Goal: Communication & Community: Participate in discussion

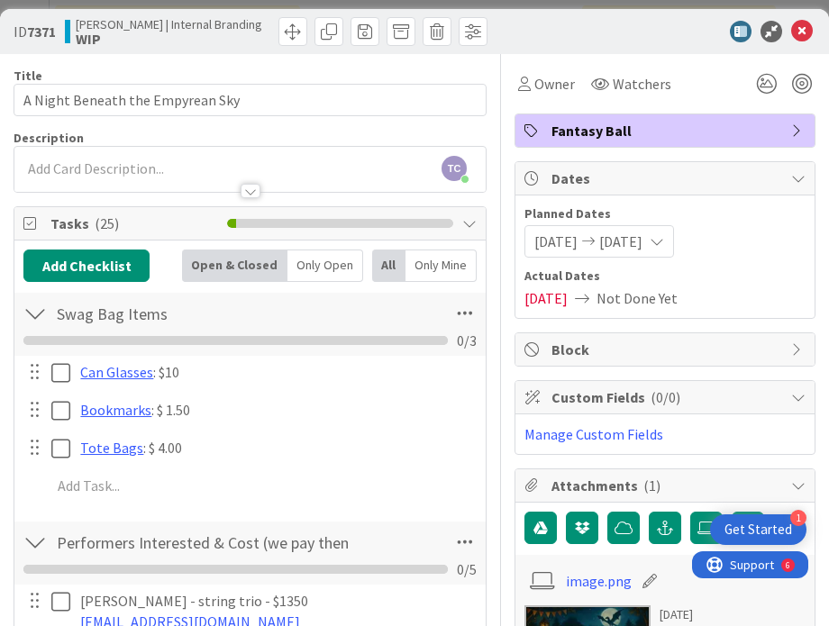
scroll to position [1538, 0]
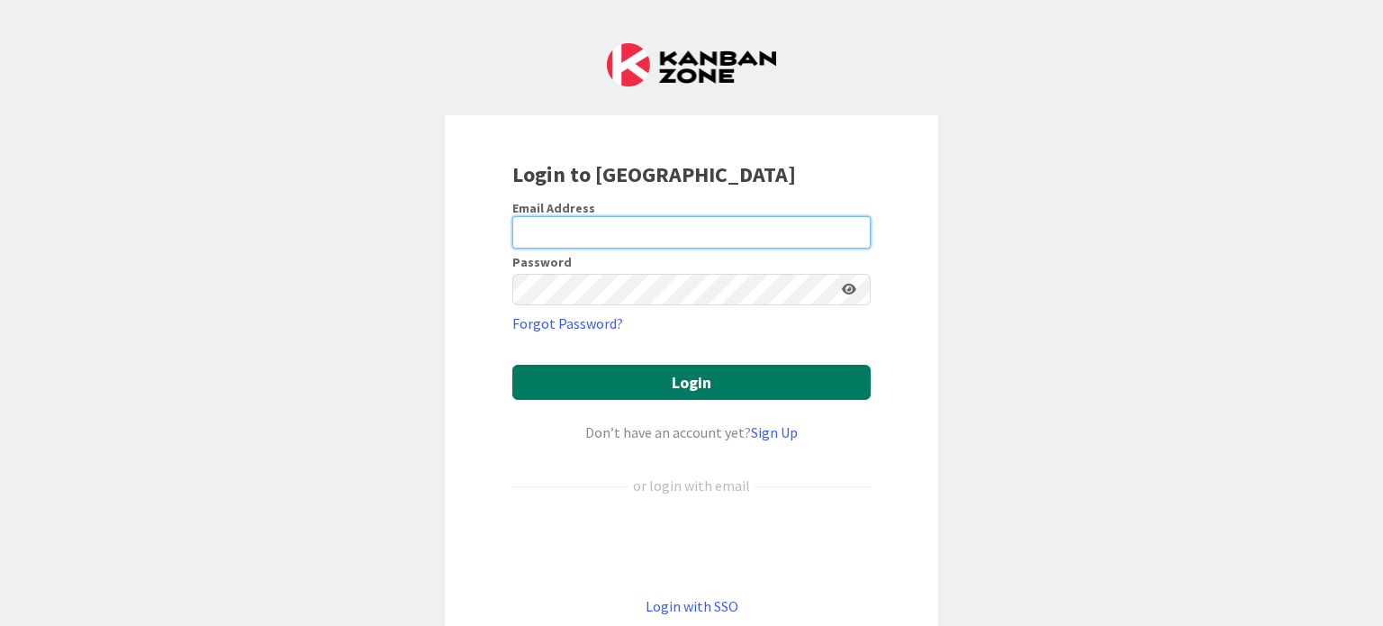
type input "[PERSON_NAME][EMAIL_ADDRESS][PERSON_NAME][DOMAIN_NAME]"
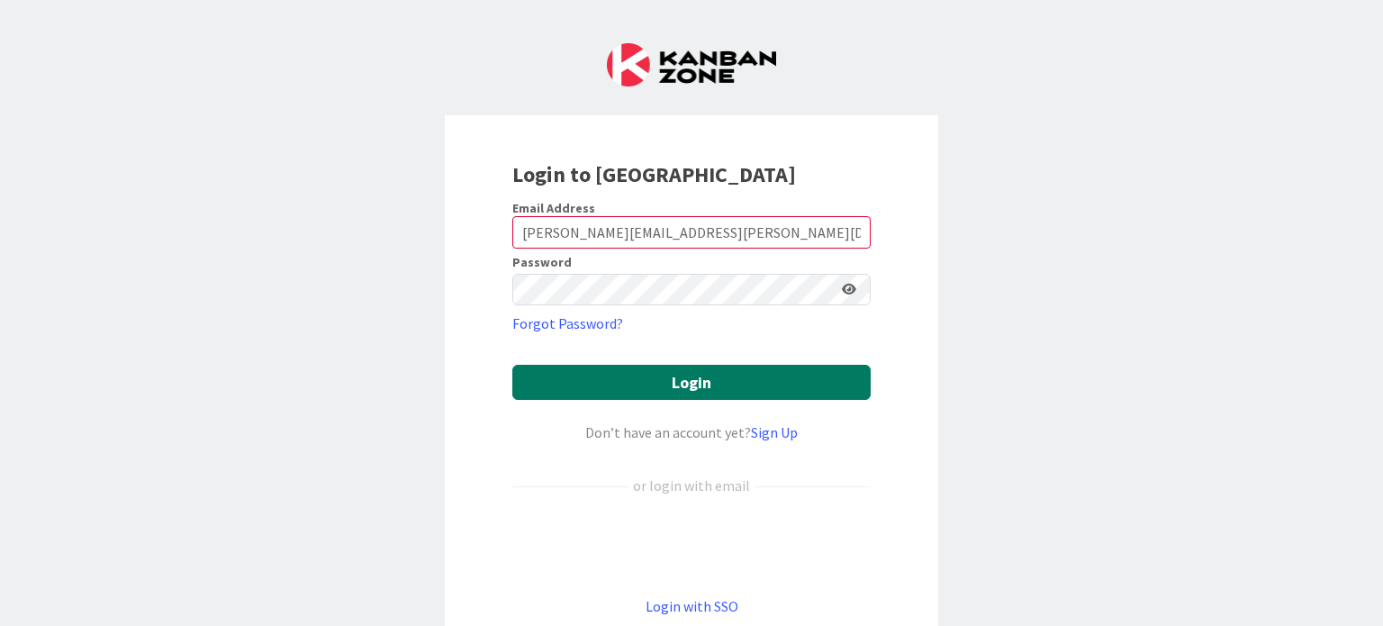
click at [642, 379] on button "Login" at bounding box center [691, 382] width 358 height 35
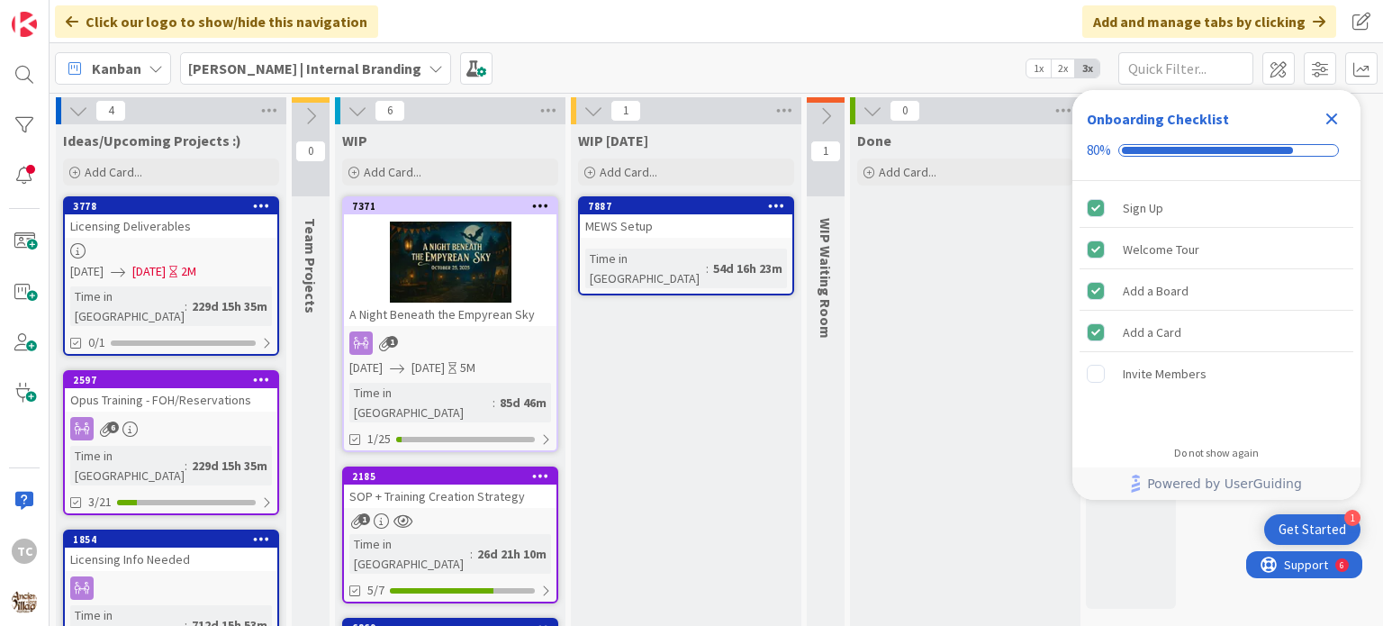
click at [1337, 118] on icon "Close Checklist" at bounding box center [1332, 119] width 22 height 22
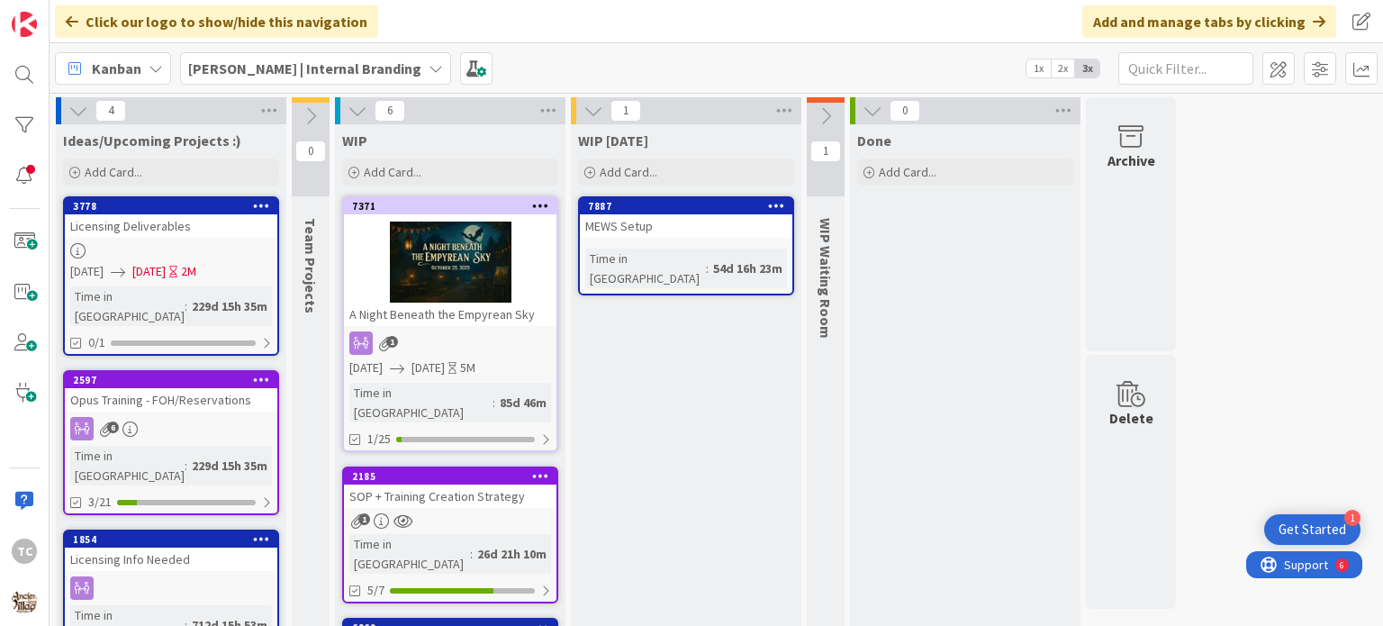
click at [255, 68] on b "[PERSON_NAME] | Internal Branding" at bounding box center [304, 68] width 233 height 18
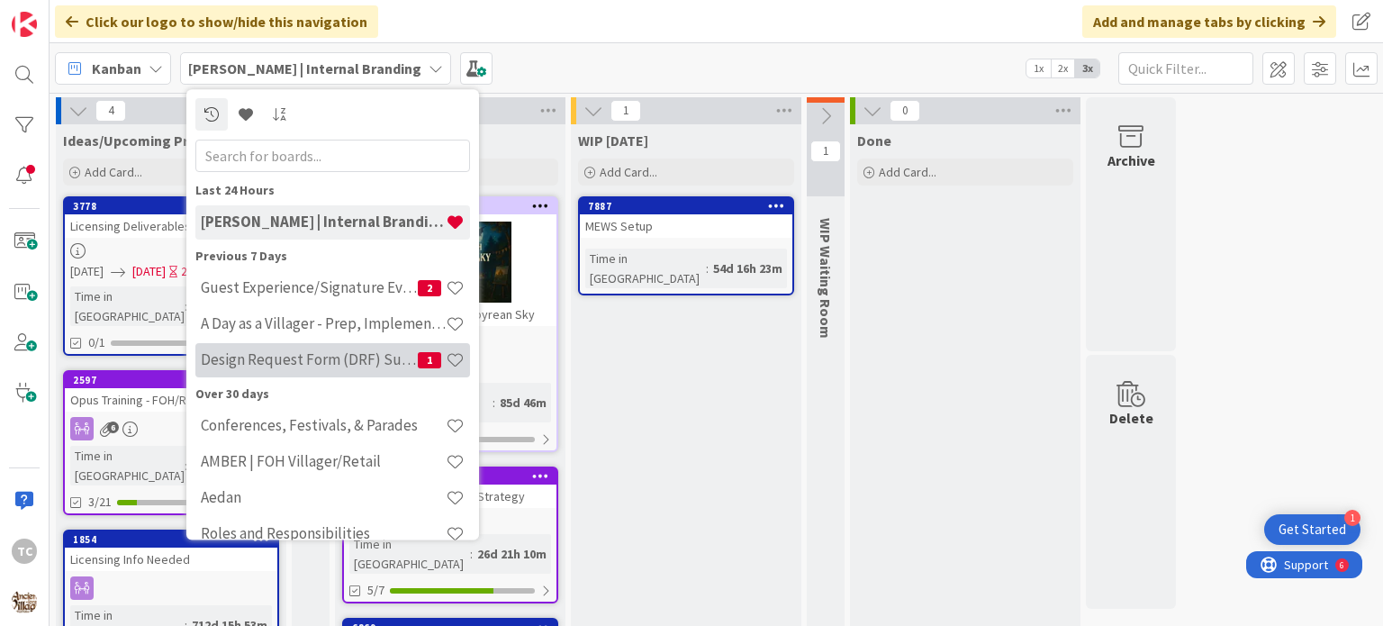
click at [342, 360] on h4 "Design Request Form (DRF) Submittals" at bounding box center [309, 360] width 217 height 18
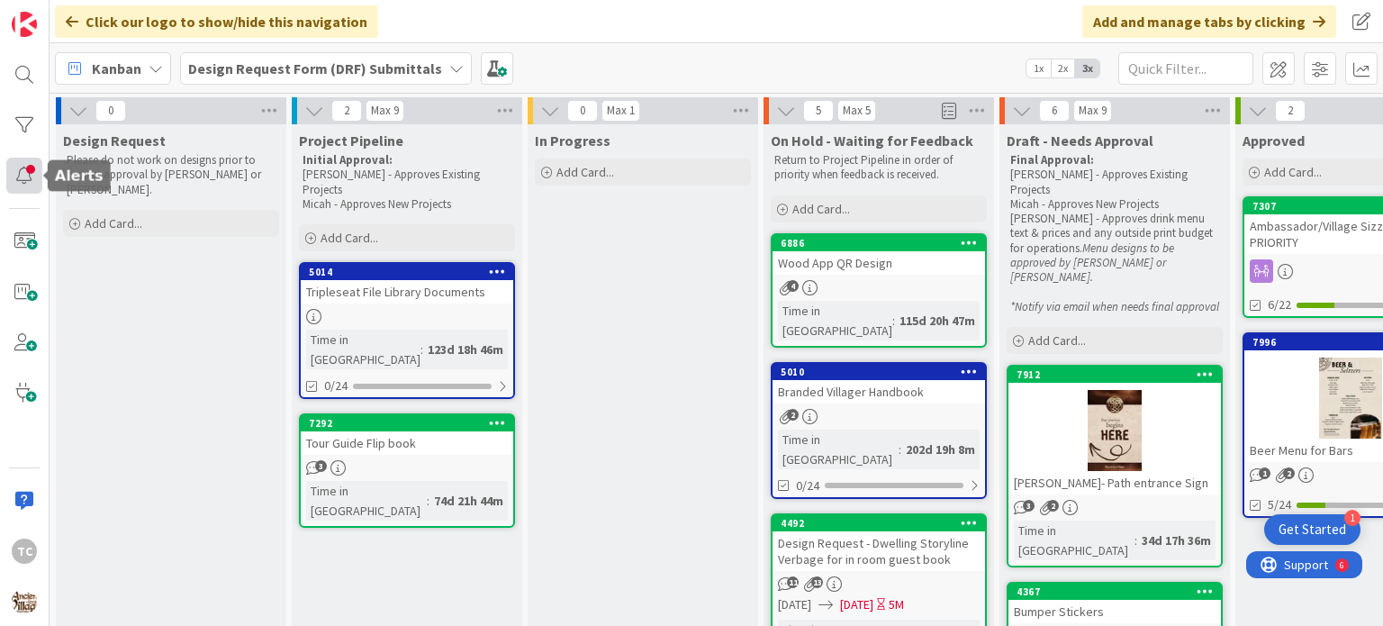
click at [29, 183] on div at bounding box center [24, 176] width 36 height 36
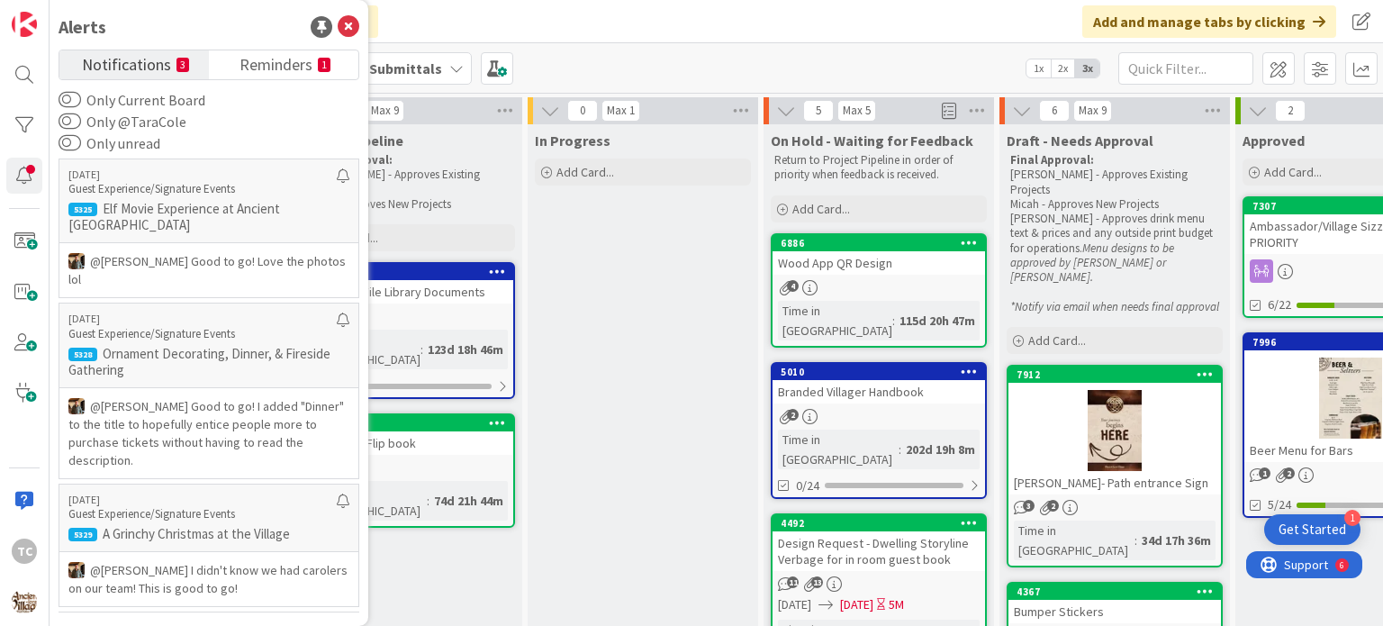
click at [120, 122] on label "Only @TaraCole" at bounding box center [123, 122] width 128 height 22
click at [81, 122] on button "Only @TaraCole" at bounding box center [70, 122] width 23 height 18
click at [77, 96] on button "Only Current Board" at bounding box center [70, 100] width 23 height 18
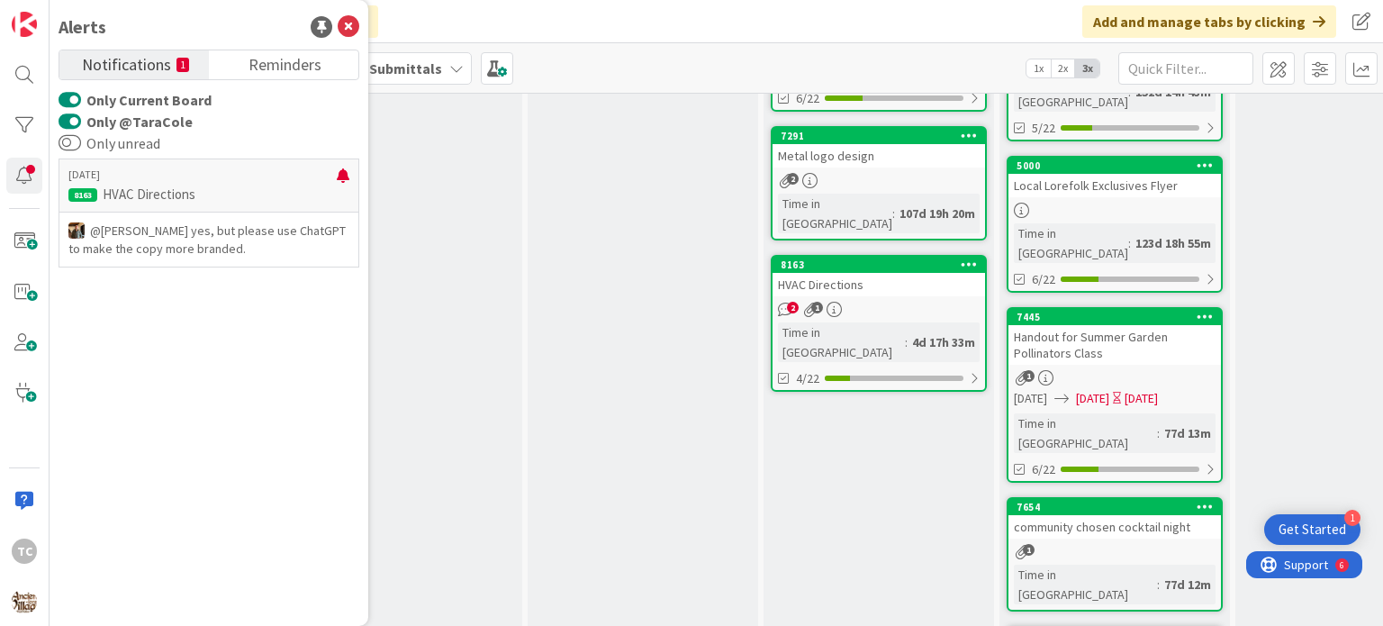
scroll to position [598, 0]
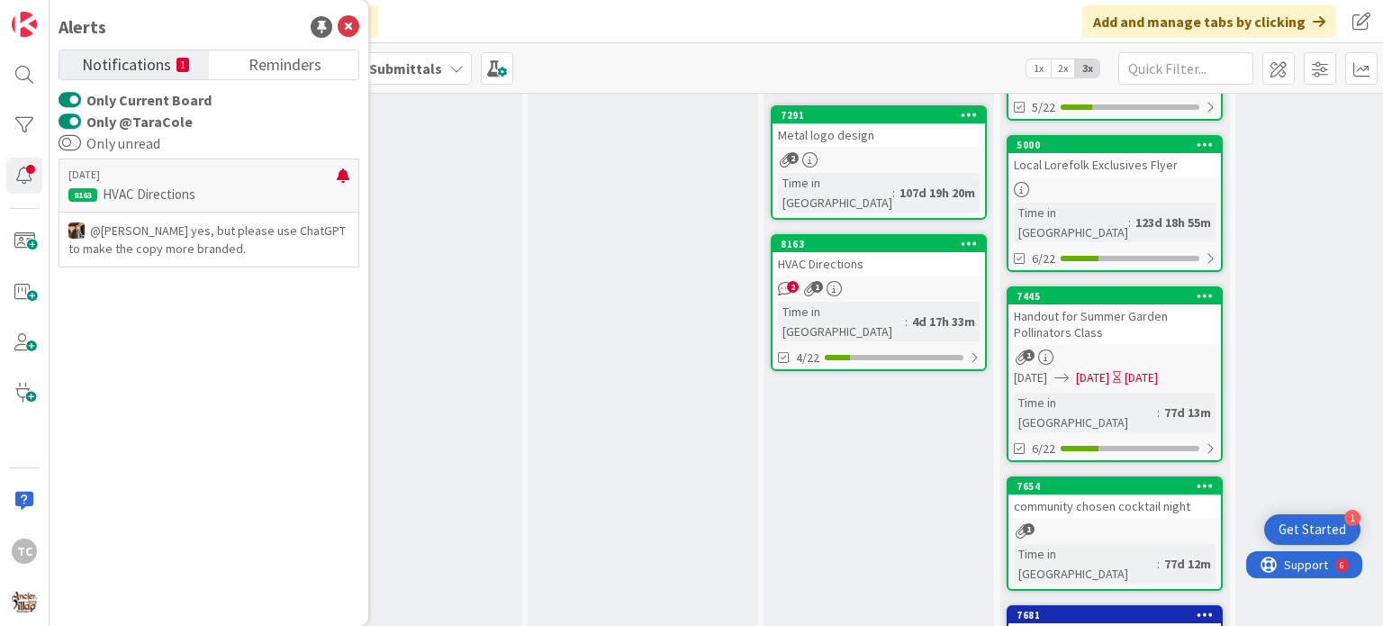
click at [838, 252] on div "HVAC Directions" at bounding box center [879, 263] width 213 height 23
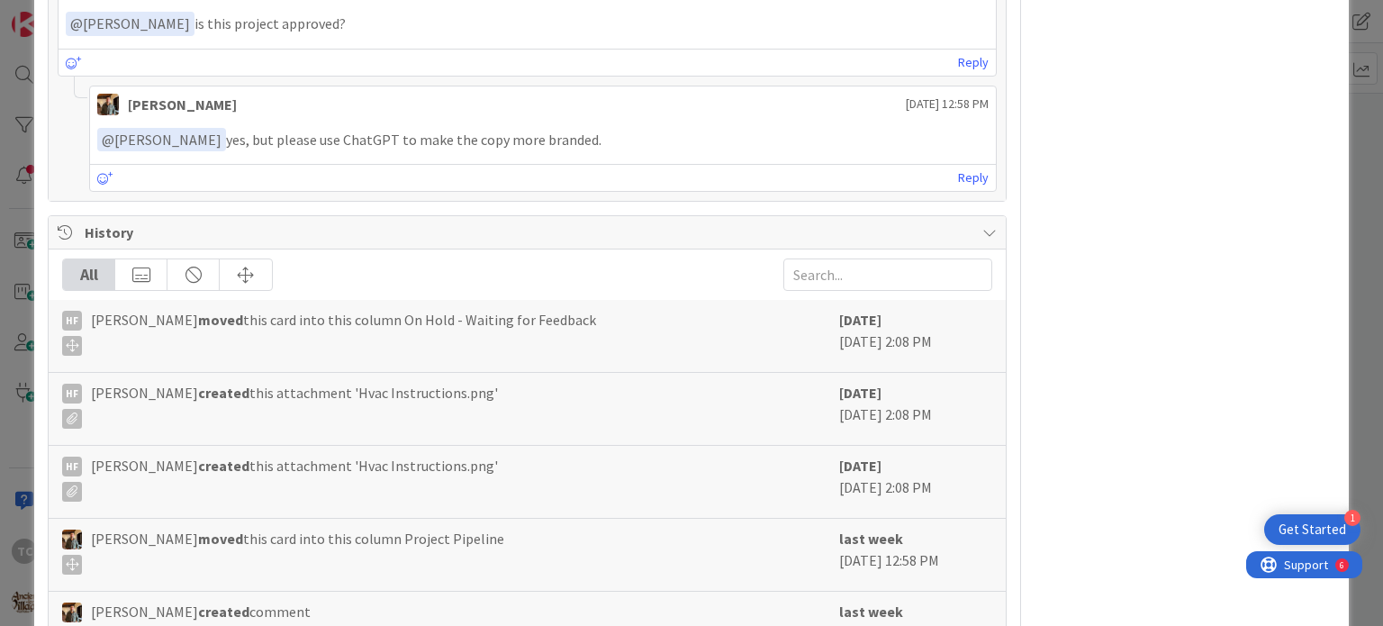
scroll to position [1891, 0]
click at [370, 126] on p "﻿ @ [PERSON_NAME] ﻿ yes, but please use ChatGPT to make the copy more branded." at bounding box center [542, 138] width 891 height 24
click at [95, 172] on div "Reply" at bounding box center [542, 175] width 905 height 27
click at [108, 170] on icon at bounding box center [105, 176] width 16 height 13
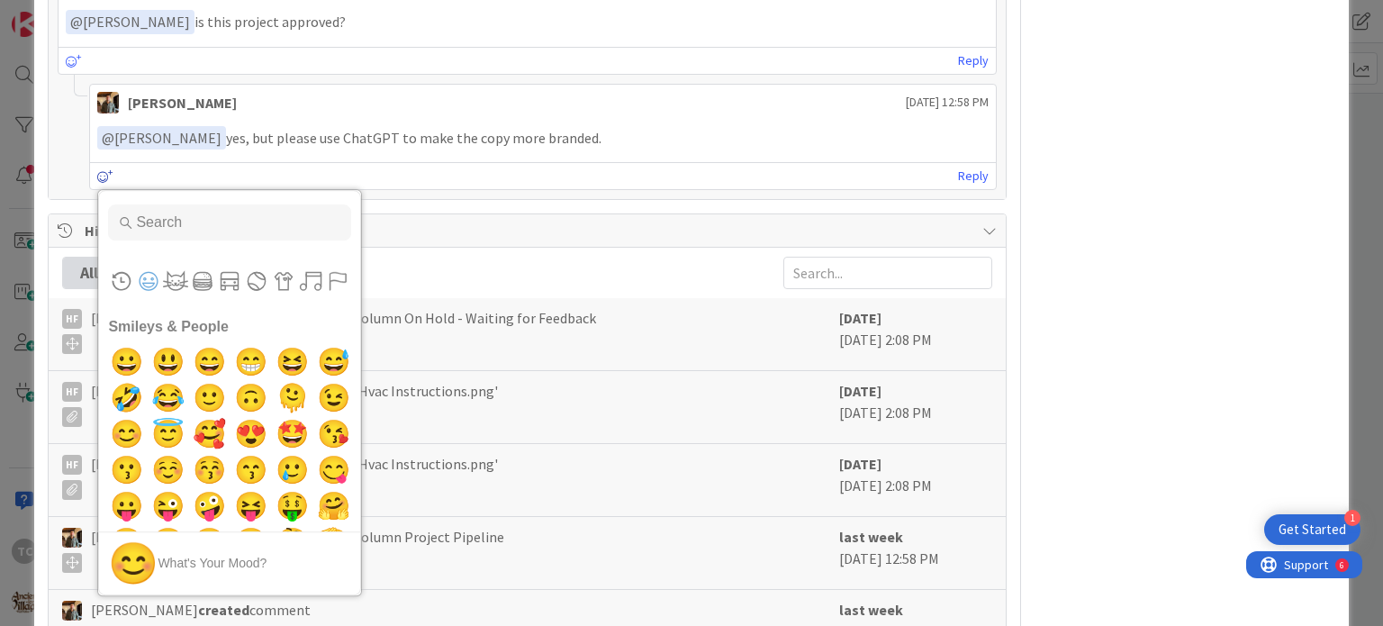
click at [98, 174] on icon at bounding box center [105, 176] width 16 height 13
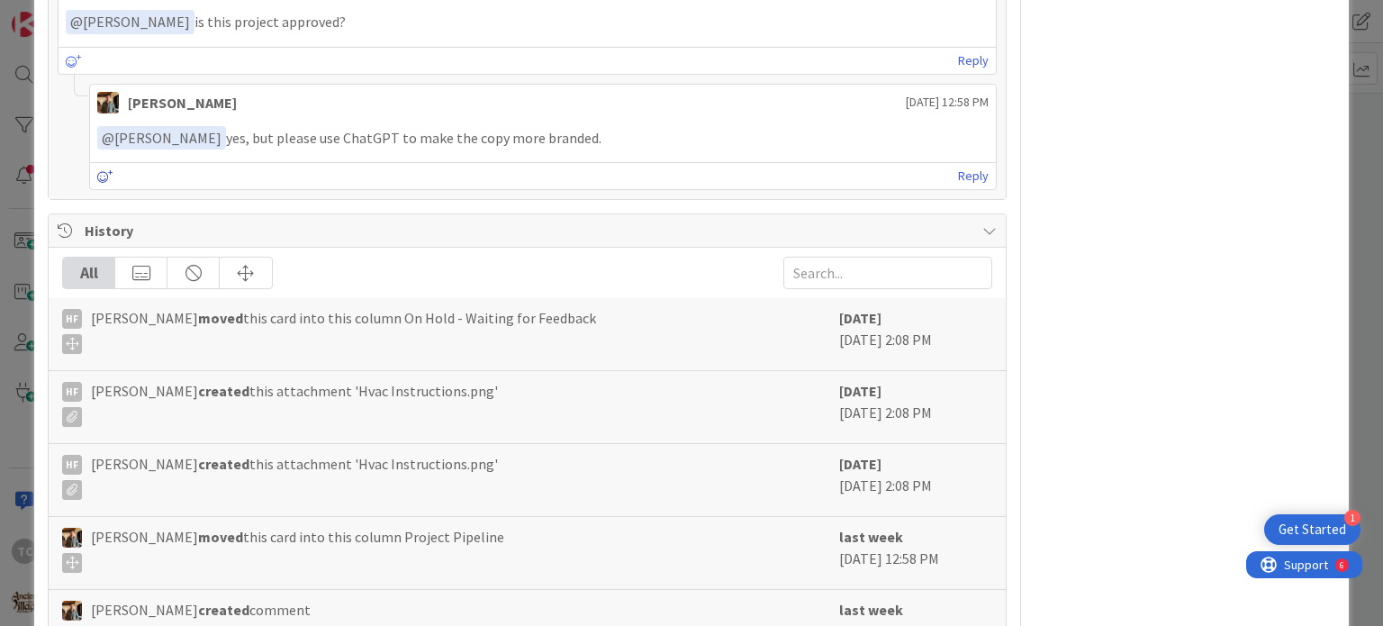
click at [98, 174] on icon at bounding box center [105, 176] width 16 height 13
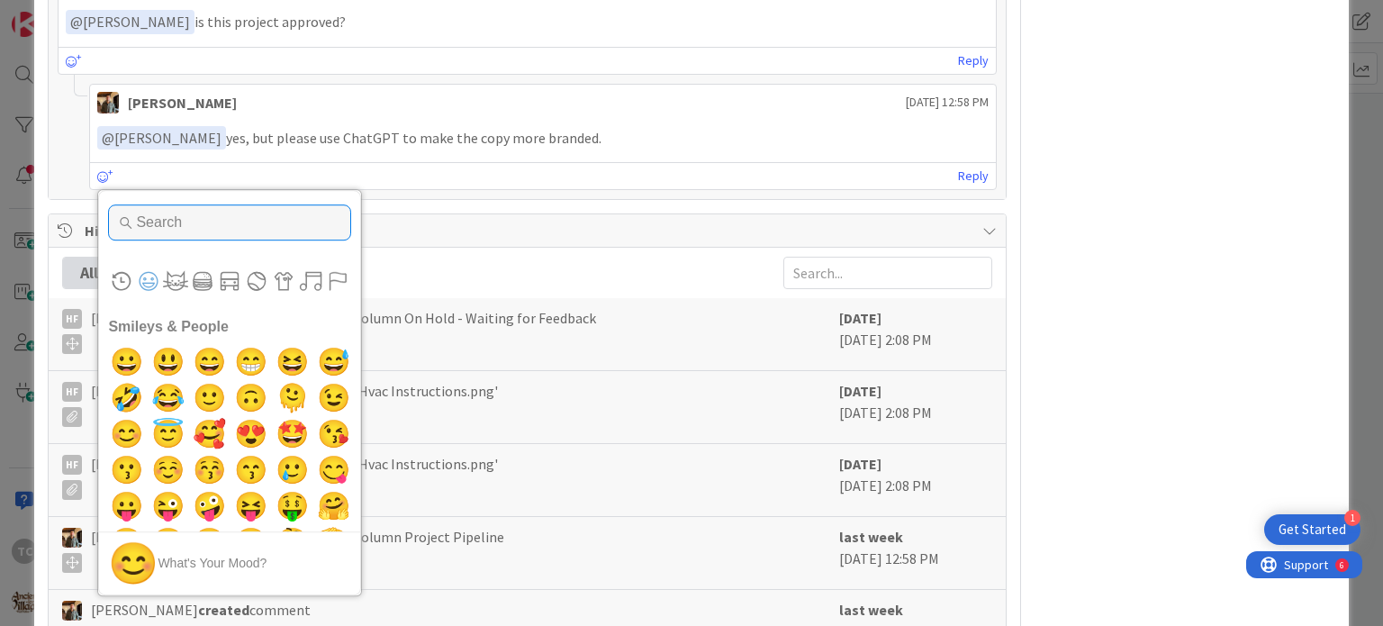
click at [173, 228] on input "Type to search for an emoji" at bounding box center [229, 223] width 243 height 36
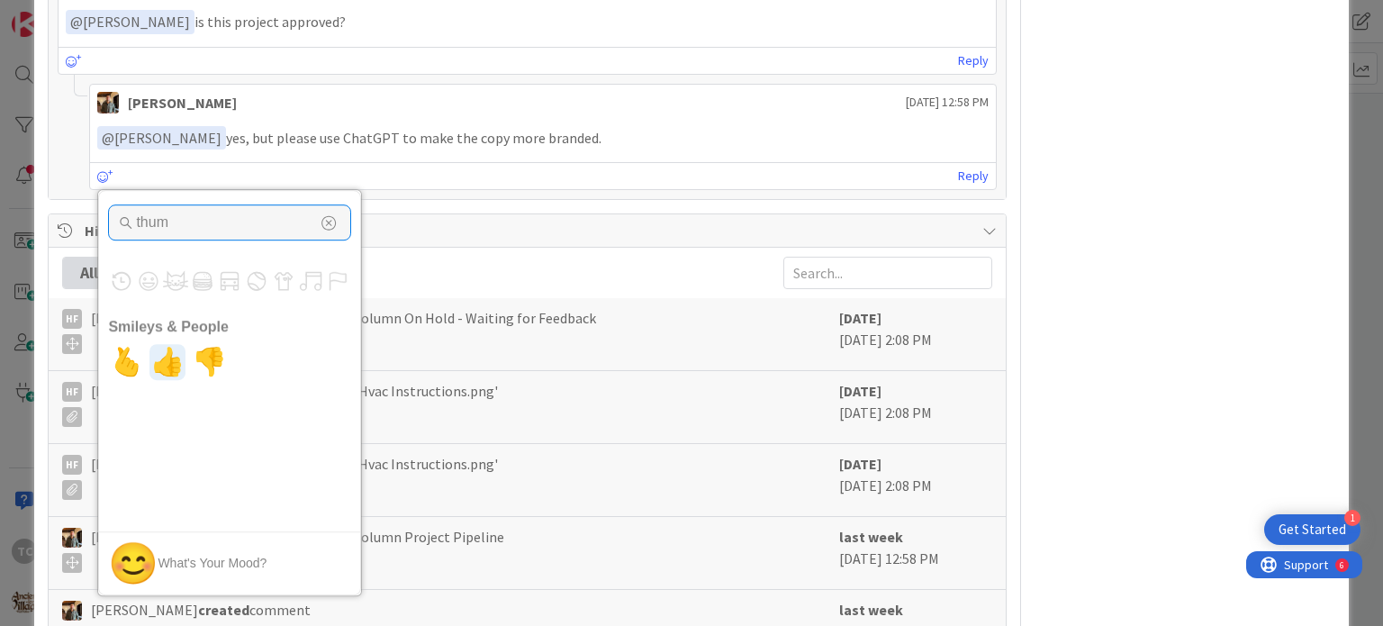
type input "thum"
click at [151, 358] on span "👍" at bounding box center [168, 363] width 42 height 36
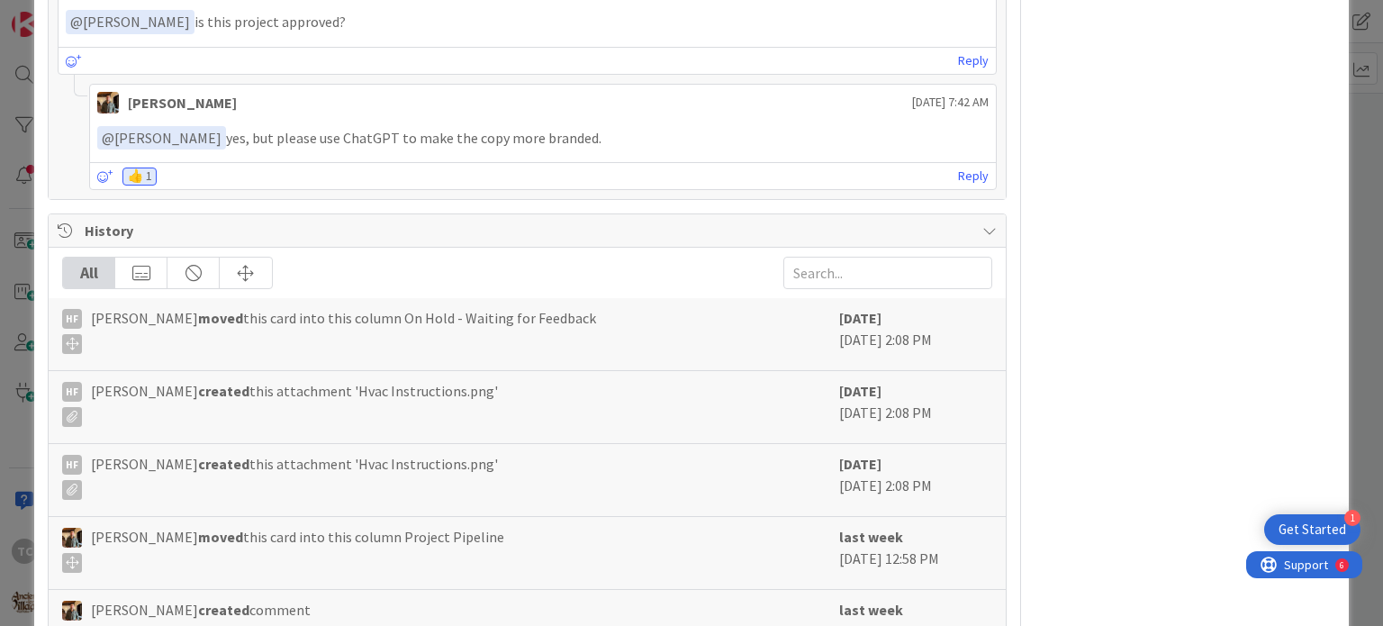
click at [623, 220] on span "History" at bounding box center [529, 231] width 888 height 22
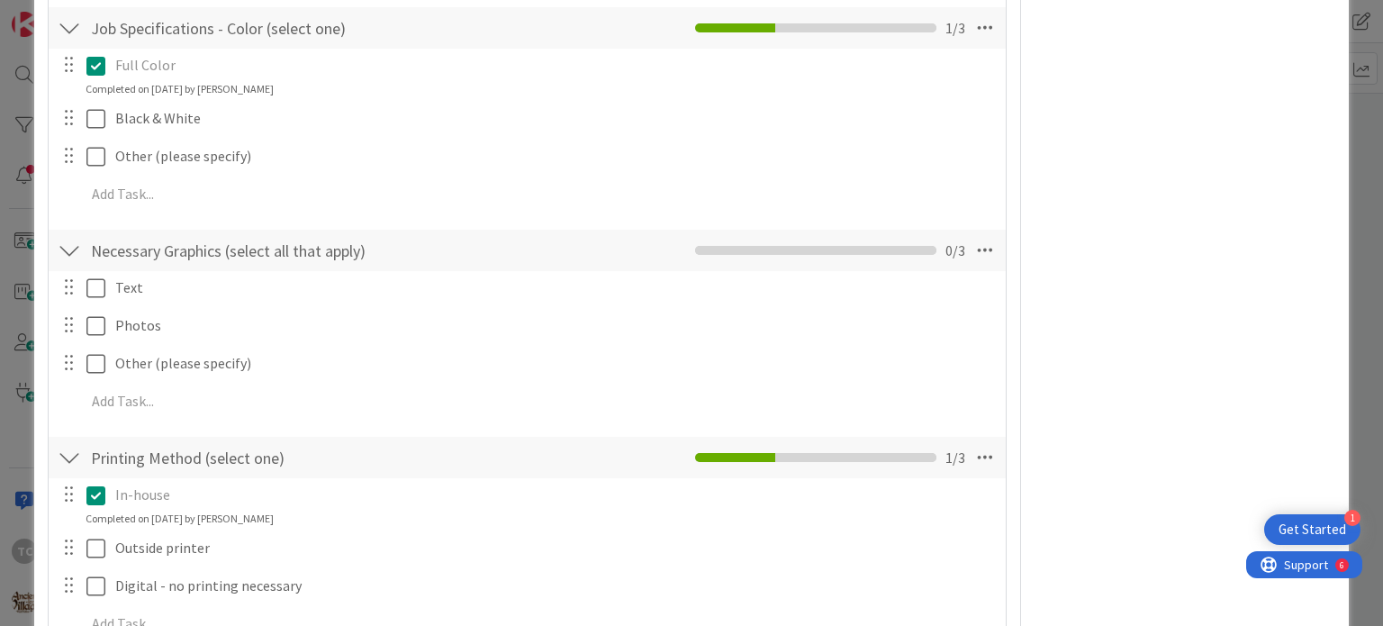
scroll to position [604, 0]
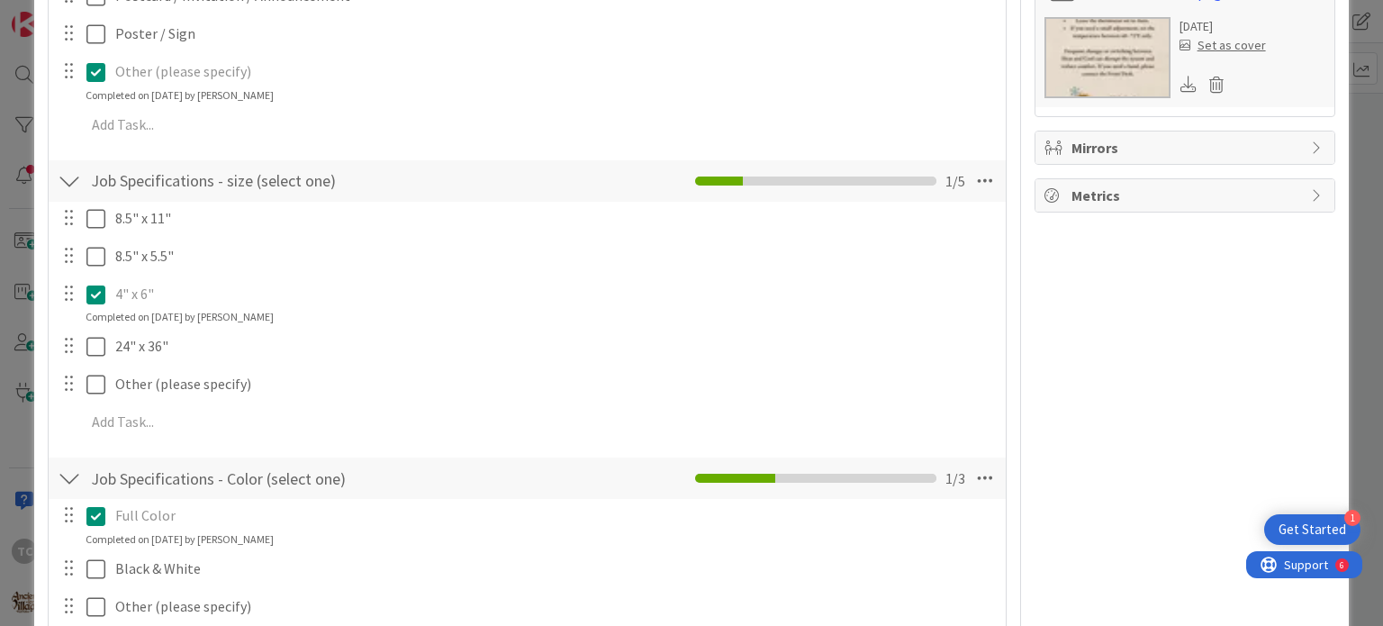
click at [1099, 41] on img at bounding box center [1108, 57] width 126 height 81
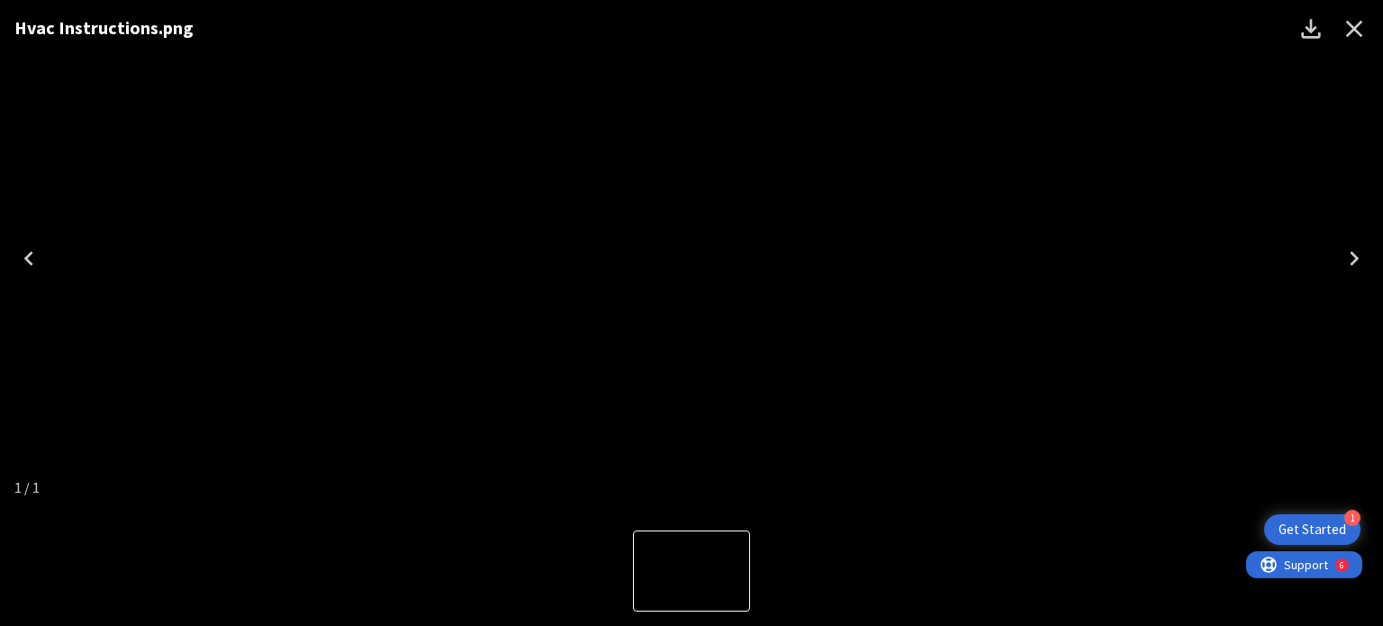
click at [1358, 30] on icon "Close" at bounding box center [1354, 28] width 29 height 29
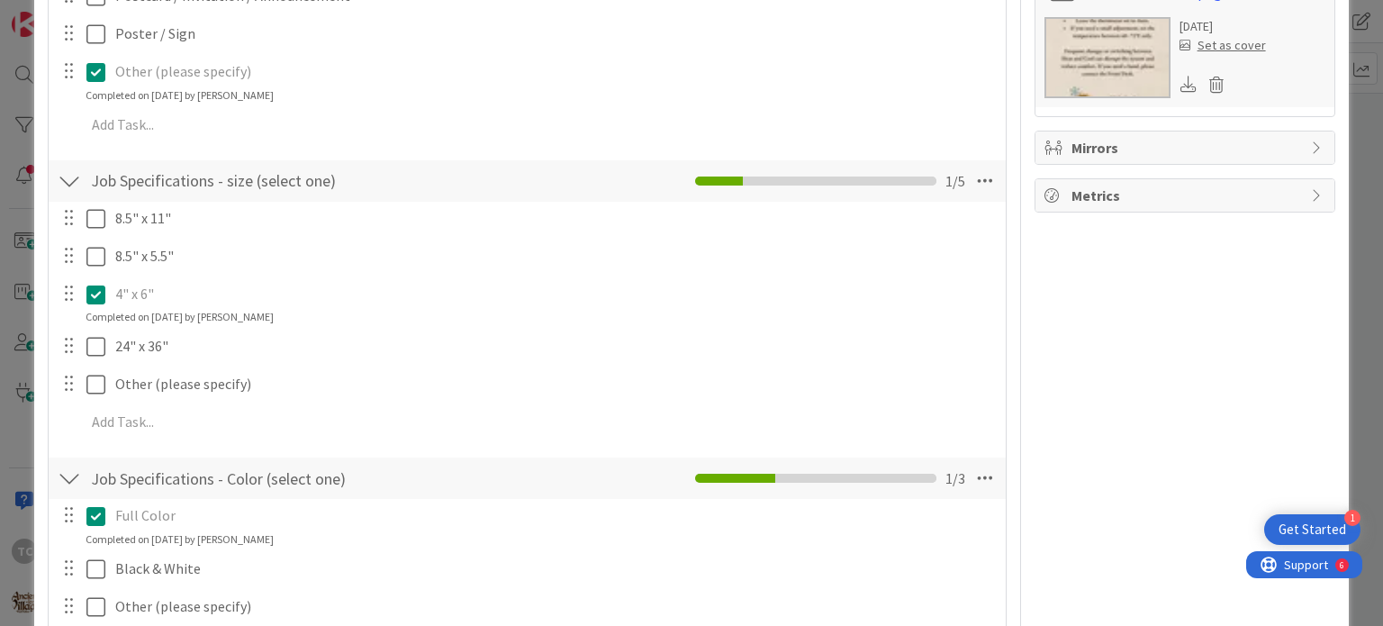
scroll to position [64, 0]
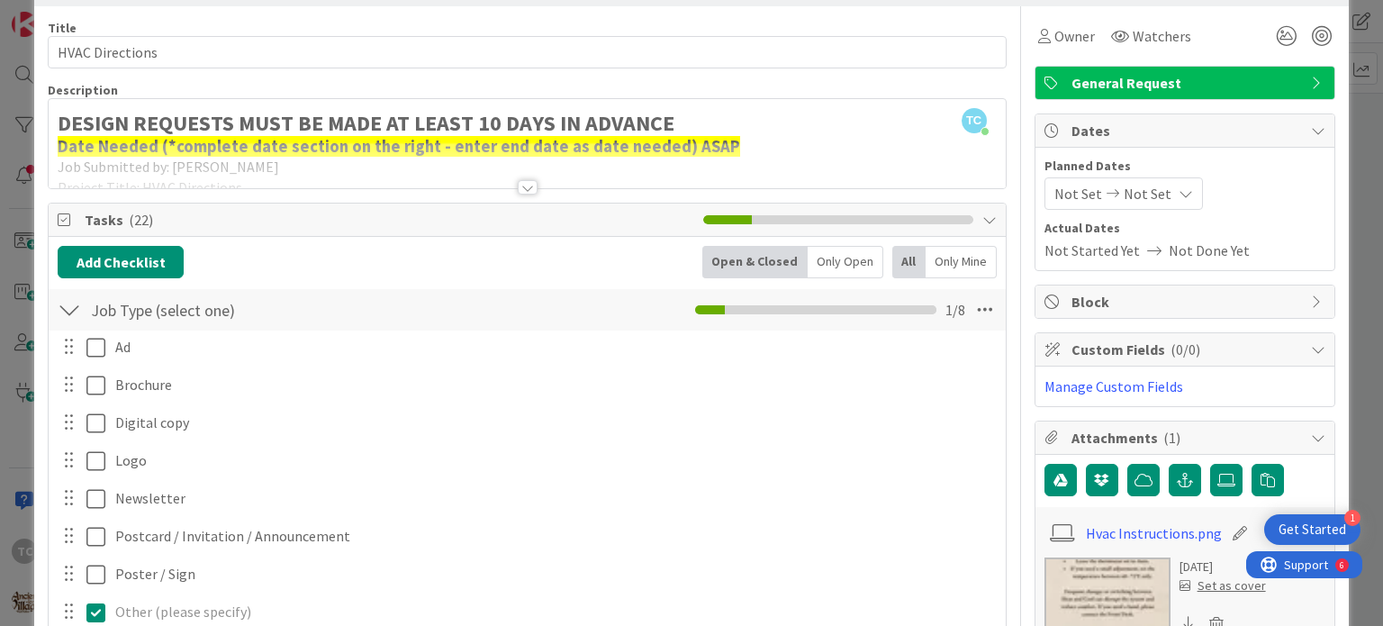
click at [520, 180] on div at bounding box center [528, 187] width 20 height 14
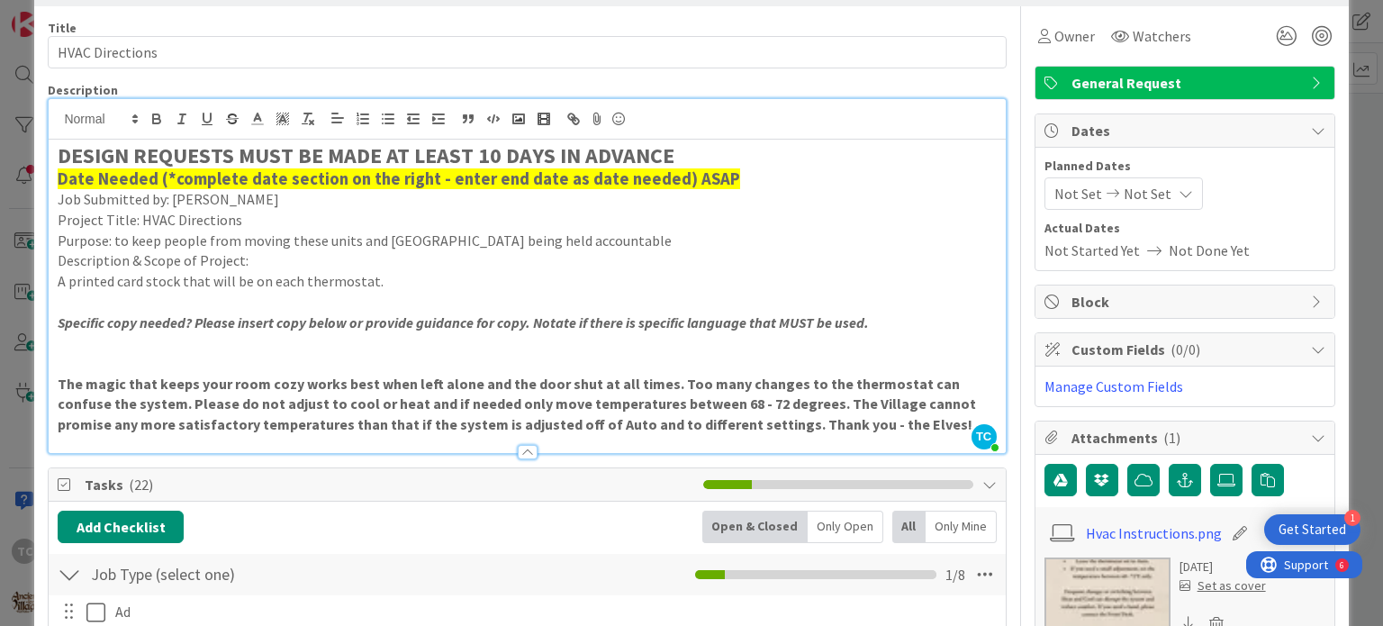
scroll to position [0, 0]
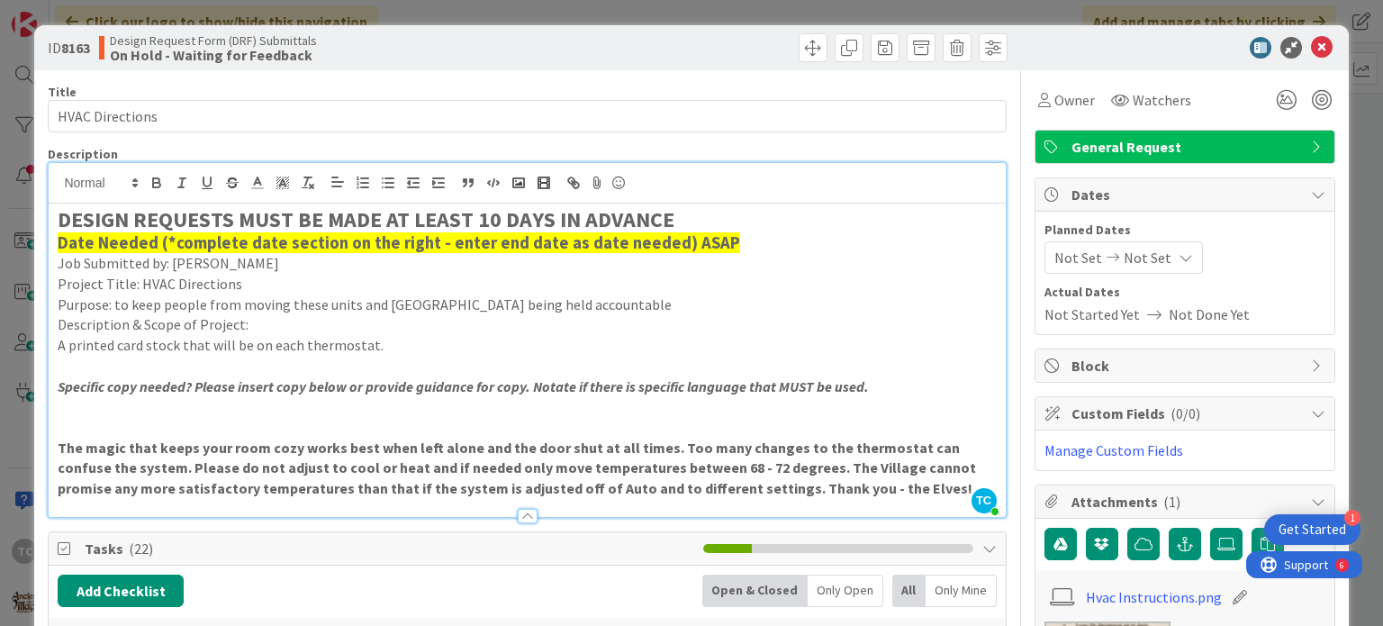
click at [693, 12] on div "ID 8163 Design Request Form (DRF) Submittals On Hold - Waiting for Feedback Tit…" at bounding box center [691, 313] width 1383 height 626
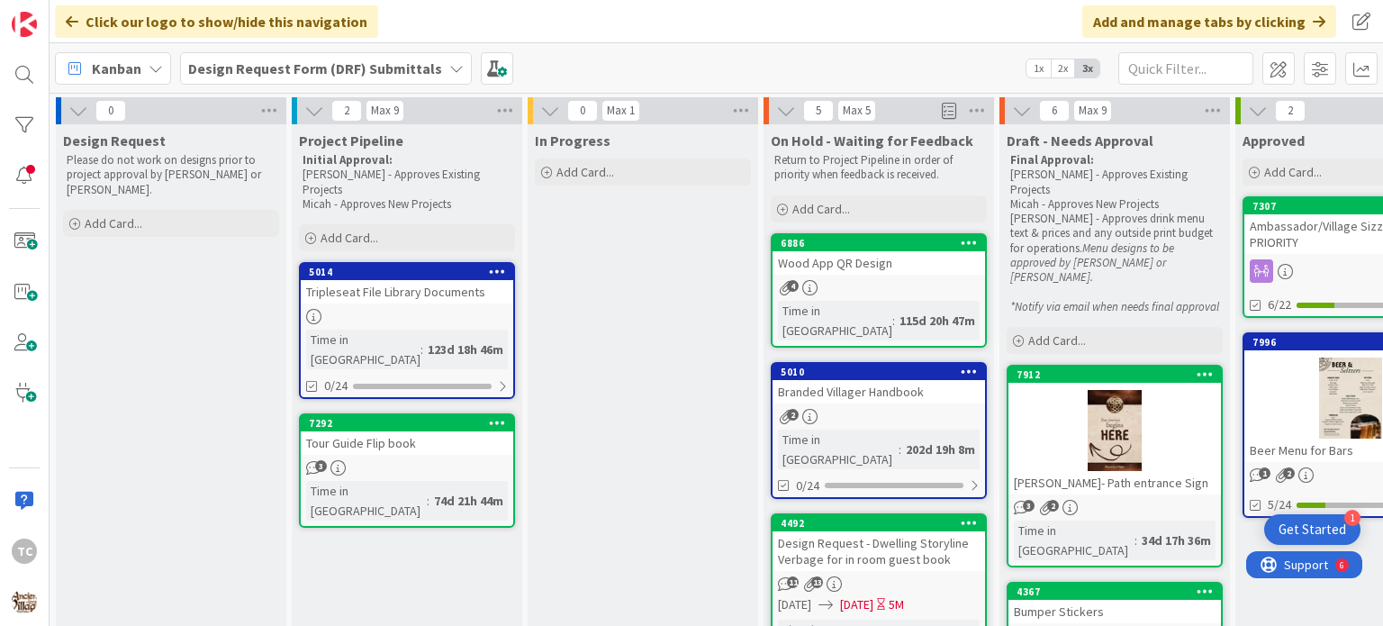
click at [267, 65] on b "Design Request Form (DRF) Submittals" at bounding box center [315, 68] width 254 height 18
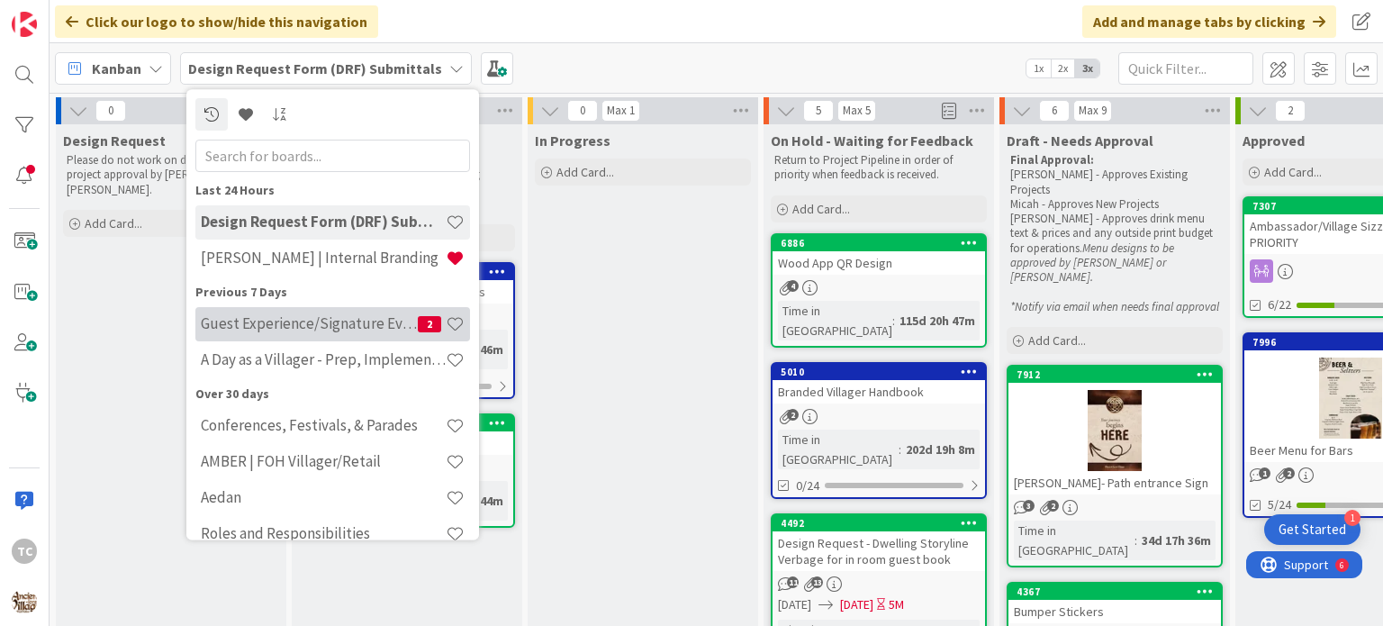
click at [339, 338] on div "Guest Experience/Signature Events 2" at bounding box center [332, 324] width 275 height 34
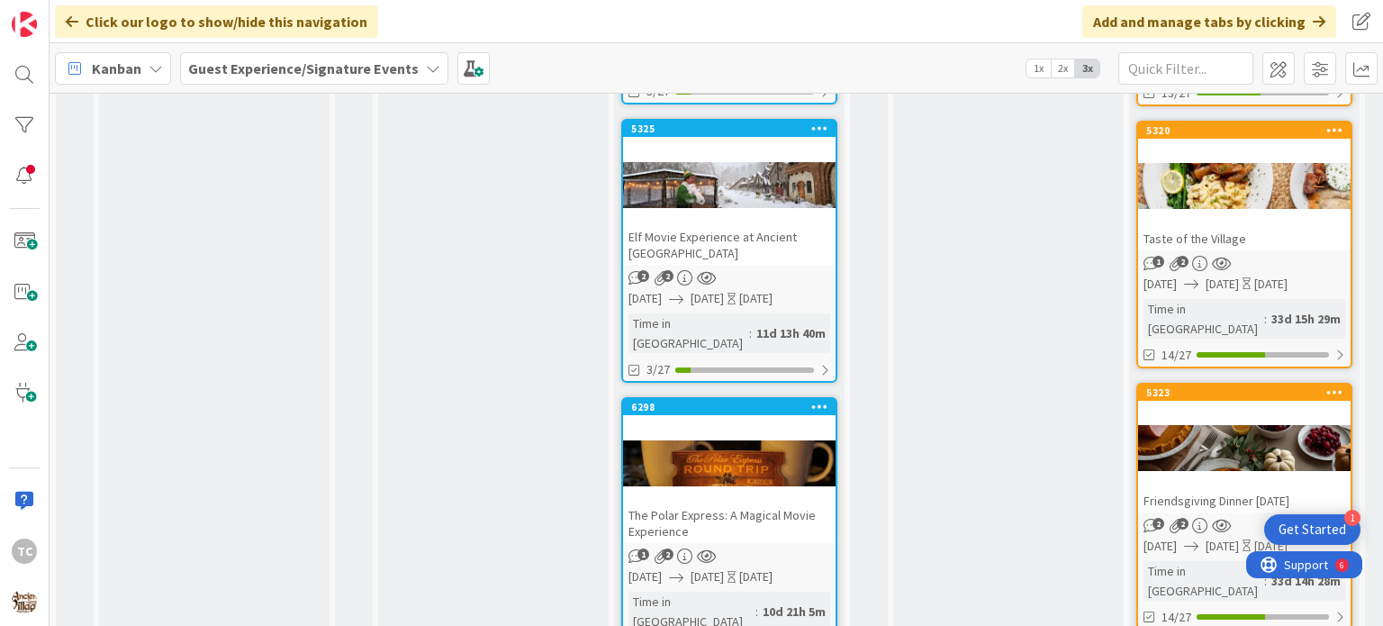
scroll to position [1891, 0]
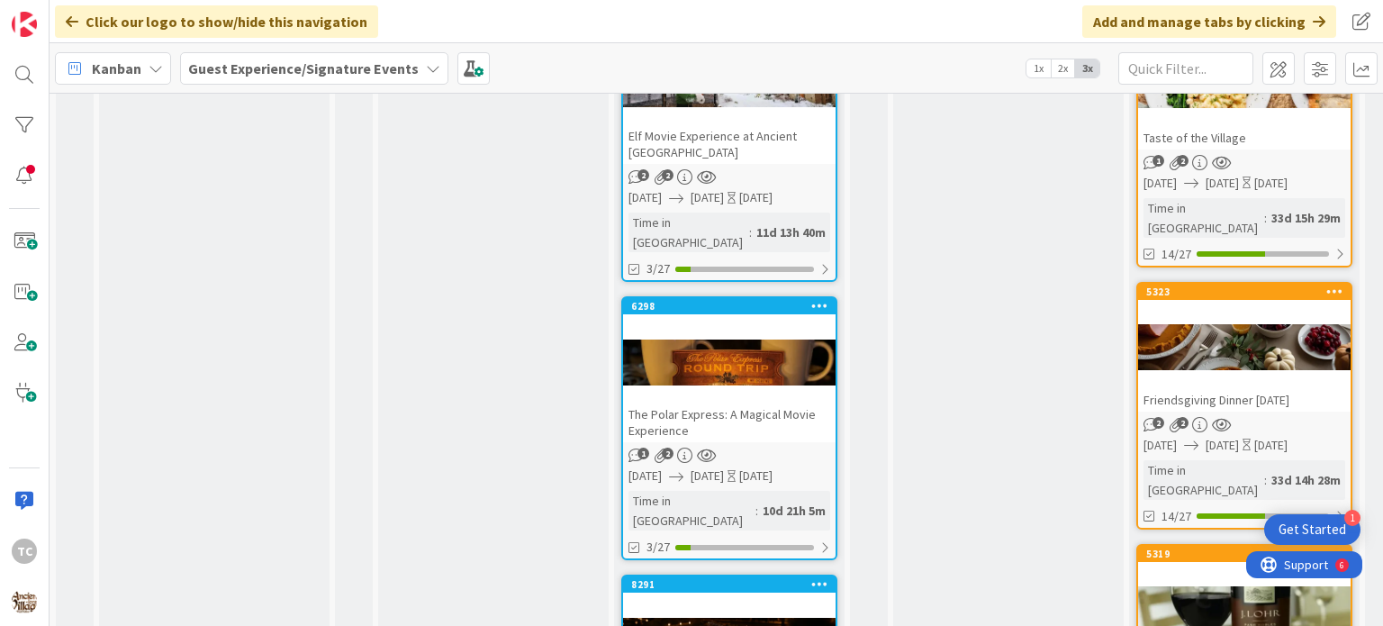
click at [705, 403] on div "The Polar Express: A Magical Movie Experience" at bounding box center [729, 423] width 213 height 40
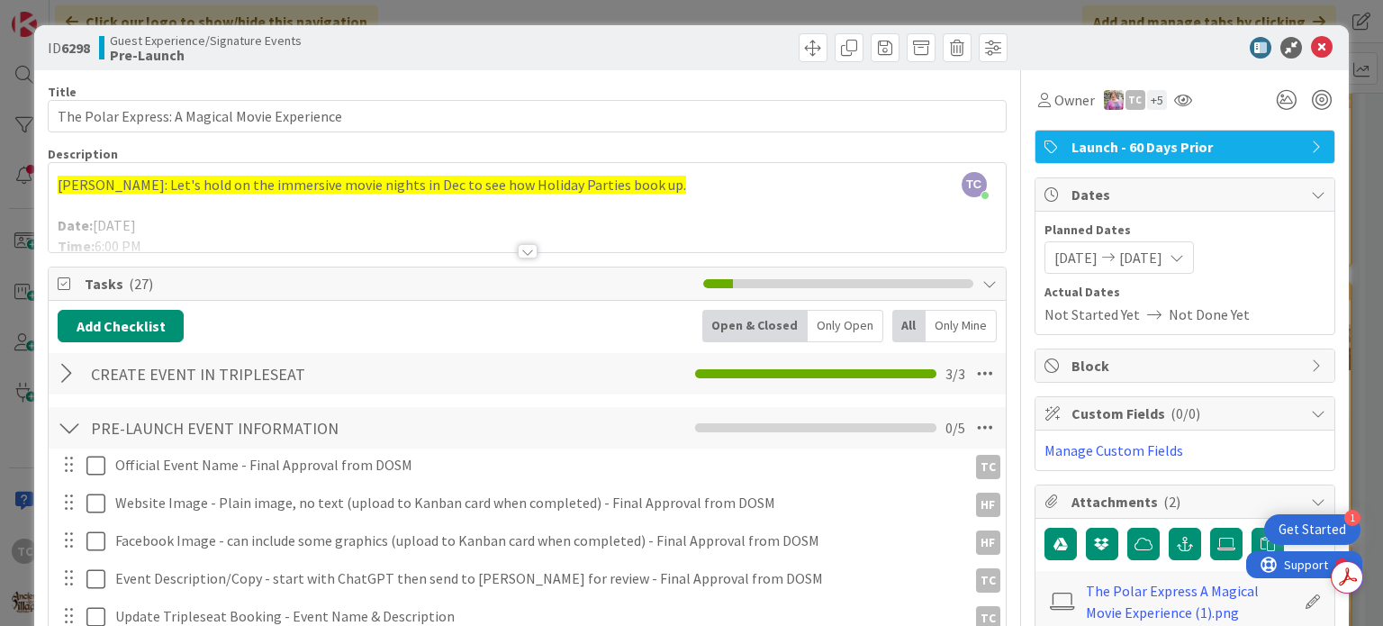
click at [593, 14] on div "ID 6298 Guest Experience/Signature Events Pre-Launch Title 45 / 128 The Polar E…" at bounding box center [691, 313] width 1383 height 626
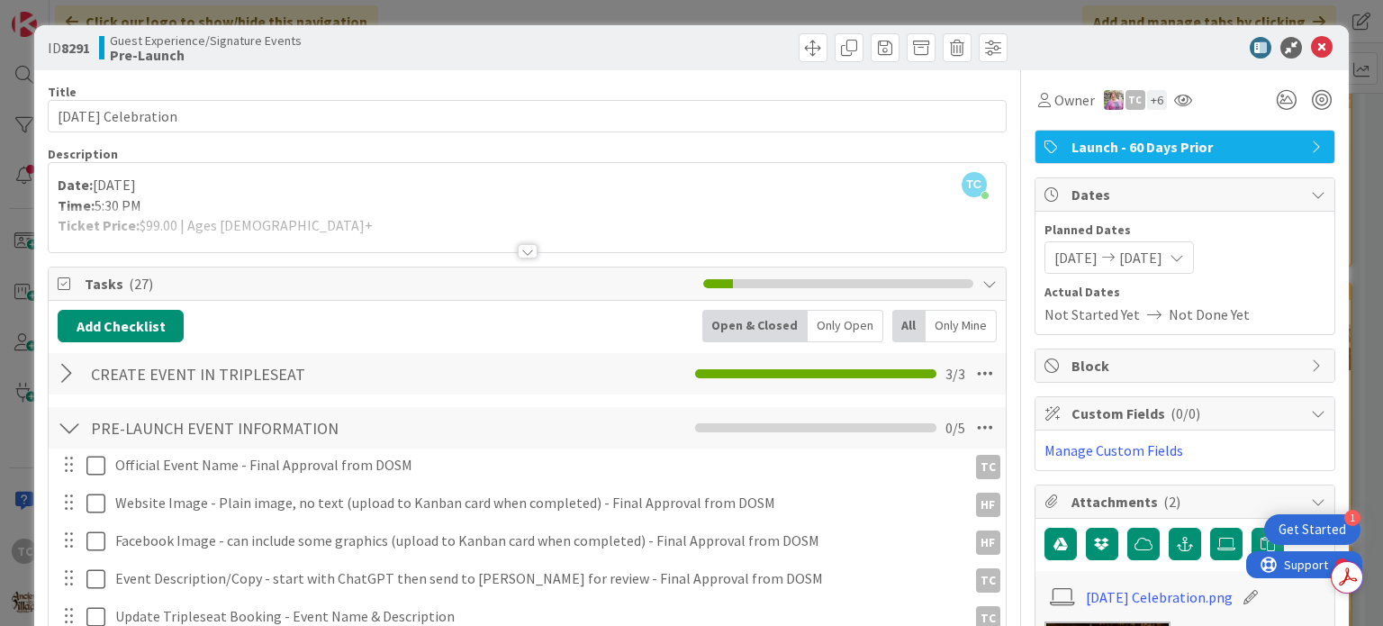
click at [548, 12] on div "ID 8291 Guest Experience/Signature Events Pre-Launch Title 26 / 128 [DATE] Cele…" at bounding box center [691, 313] width 1383 height 626
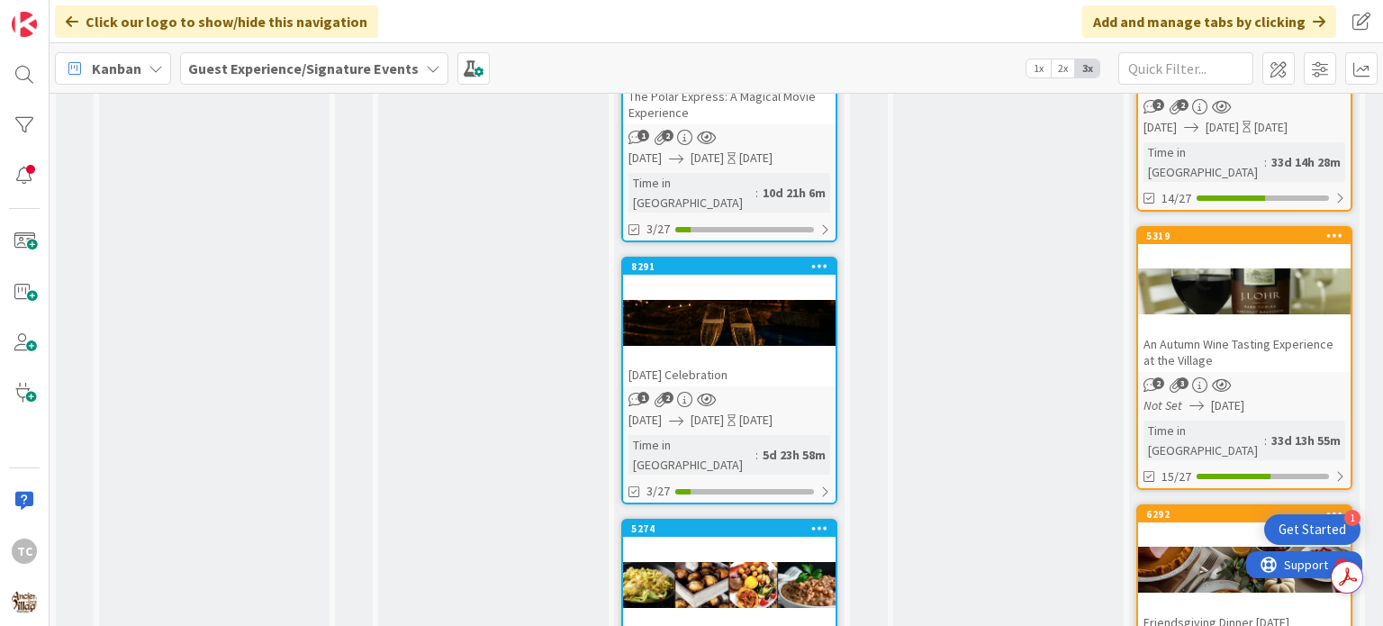
click at [675, 625] on div "[DATE] Brunch" at bounding box center [729, 636] width 213 height 23
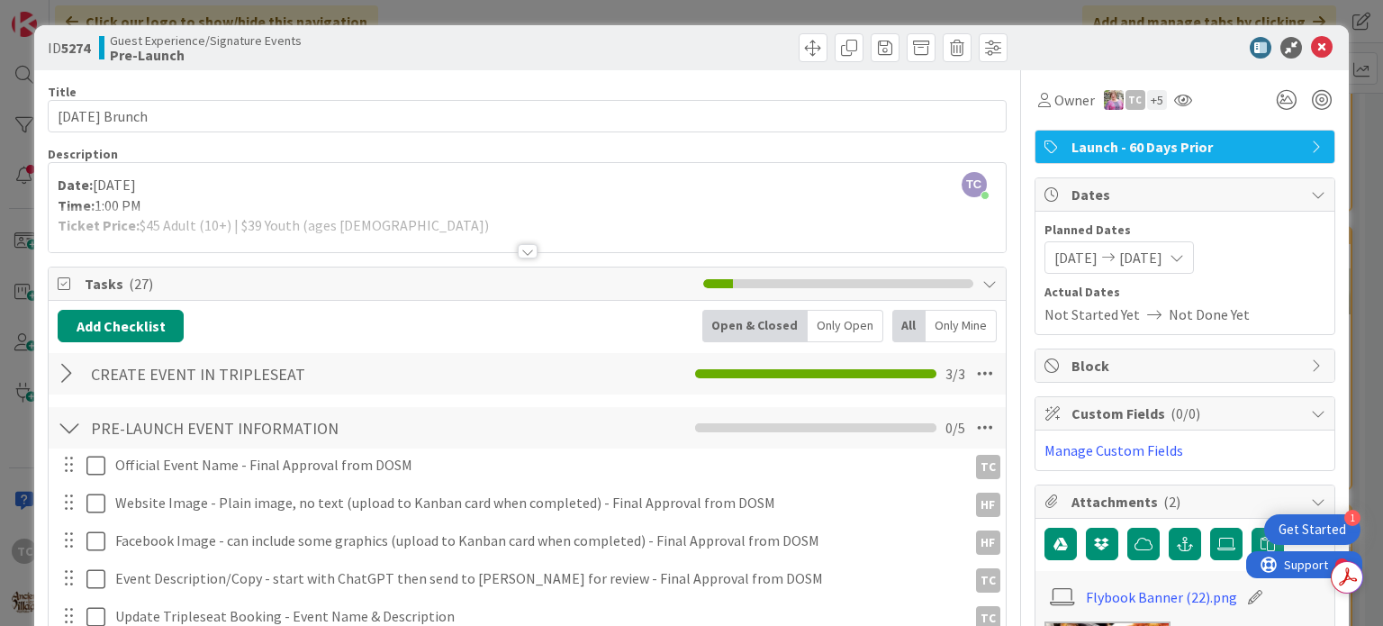
click at [509, 14] on div "ID 5274 Guest Experience/Signature Events Pre-Launch Title 21 / 128 [DATE] Brun…" at bounding box center [691, 313] width 1383 height 626
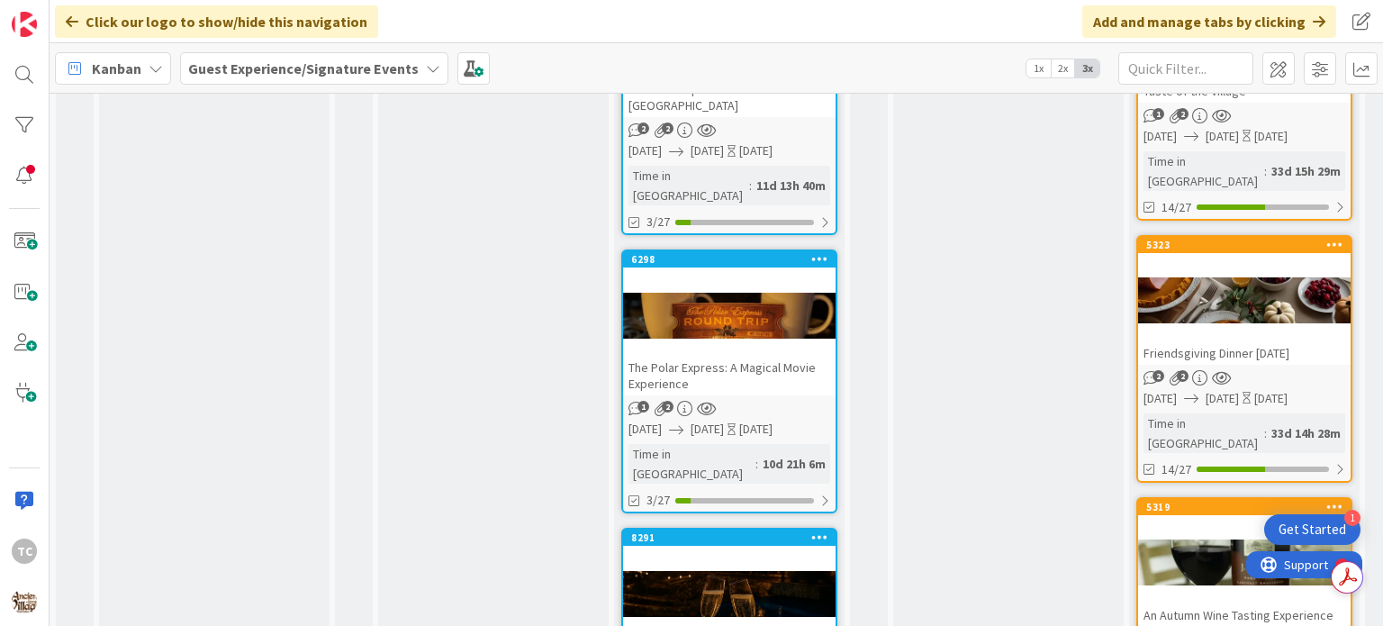
scroll to position [1669, 0]
